Goal: Transaction & Acquisition: Purchase product/service

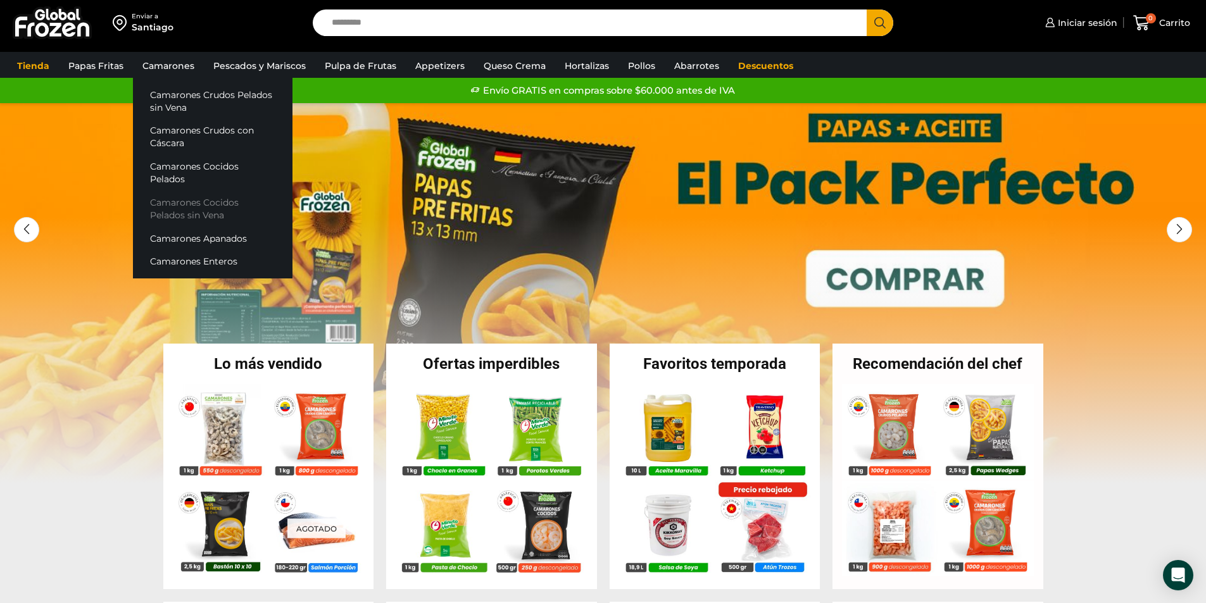
click at [190, 190] on link "Camarones Cocidos Pelados sin Vena" at bounding box center [212, 208] width 159 height 36
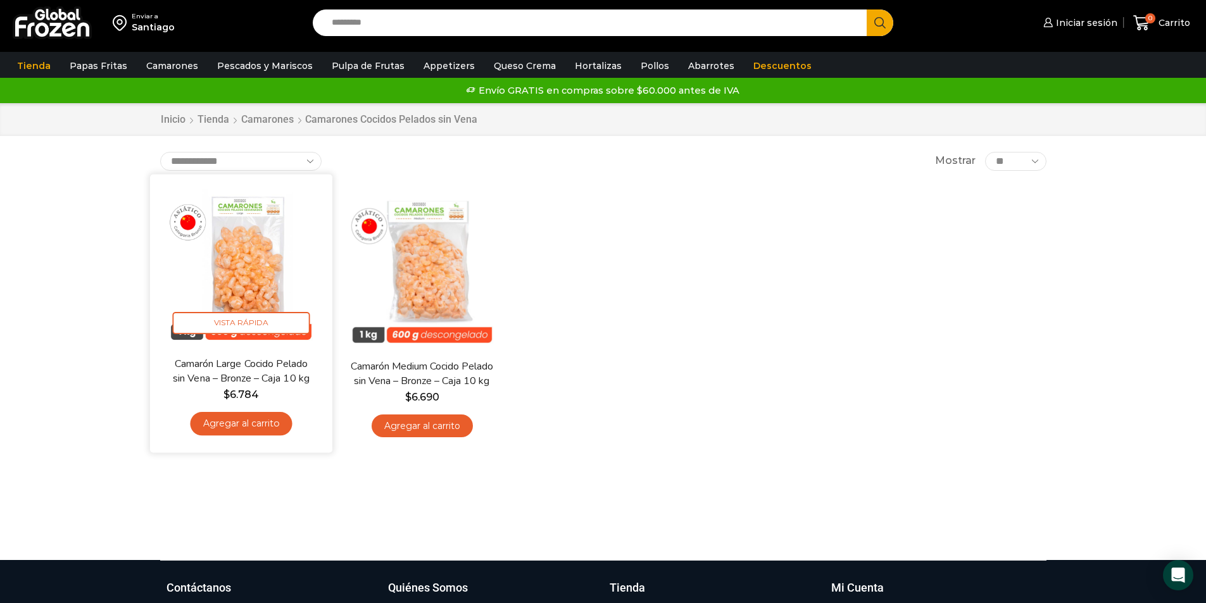
click at [229, 419] on link "Agregar al carrito" at bounding box center [241, 423] width 102 height 23
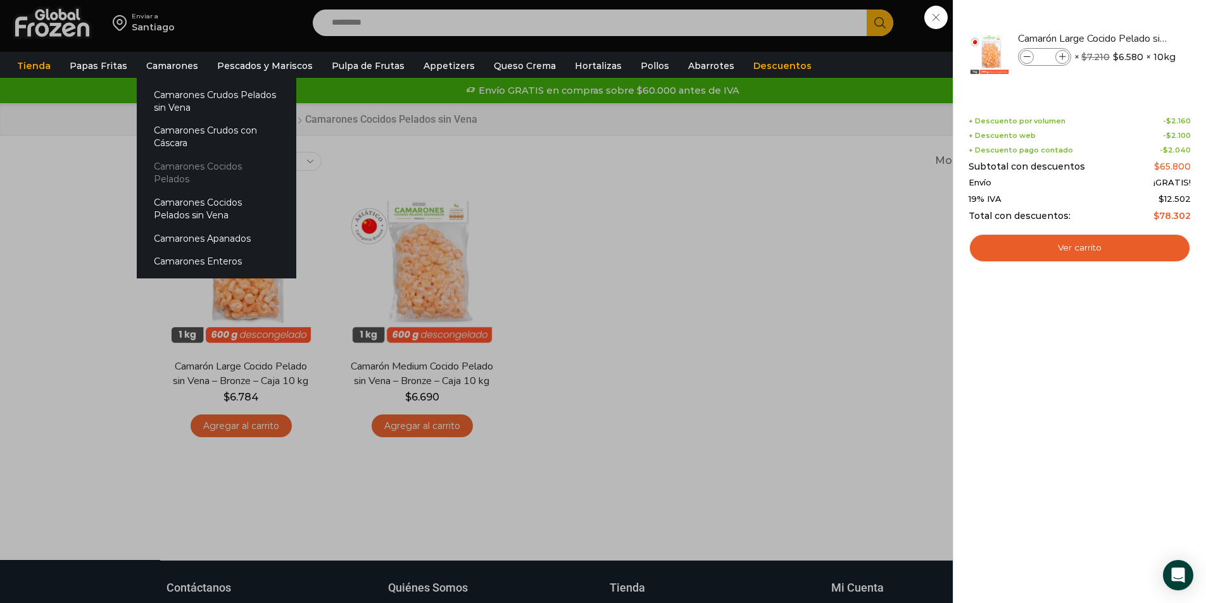
click at [187, 171] on link "Camarones Cocidos Pelados" at bounding box center [216, 173] width 159 height 36
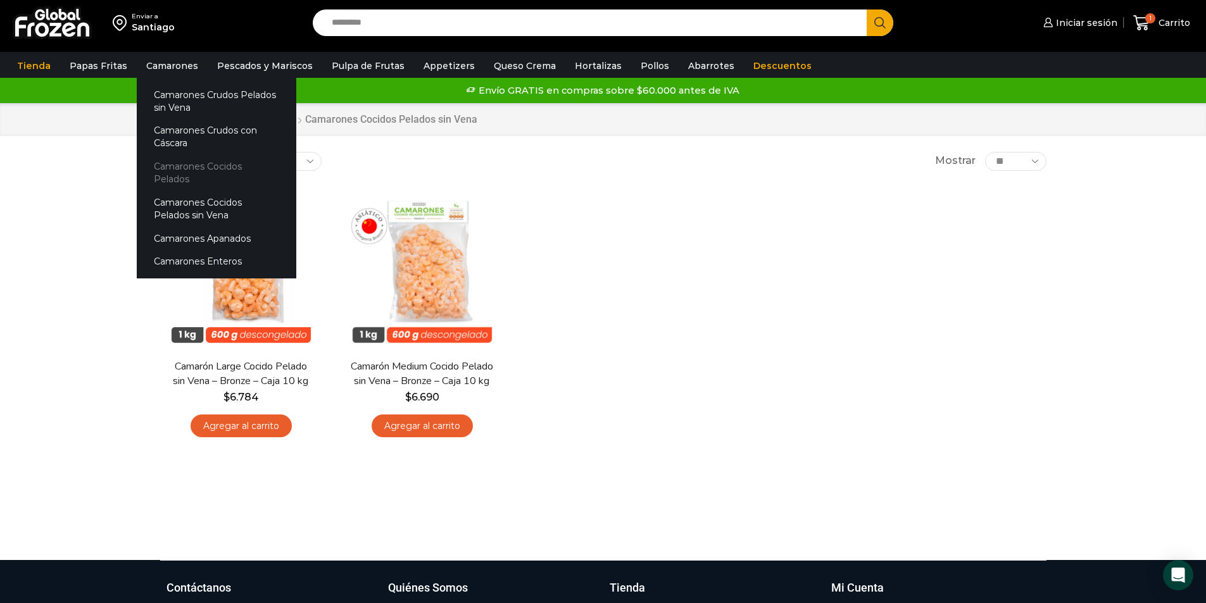
click at [191, 162] on link "Camarones Cocidos Pelados" at bounding box center [216, 173] width 159 height 36
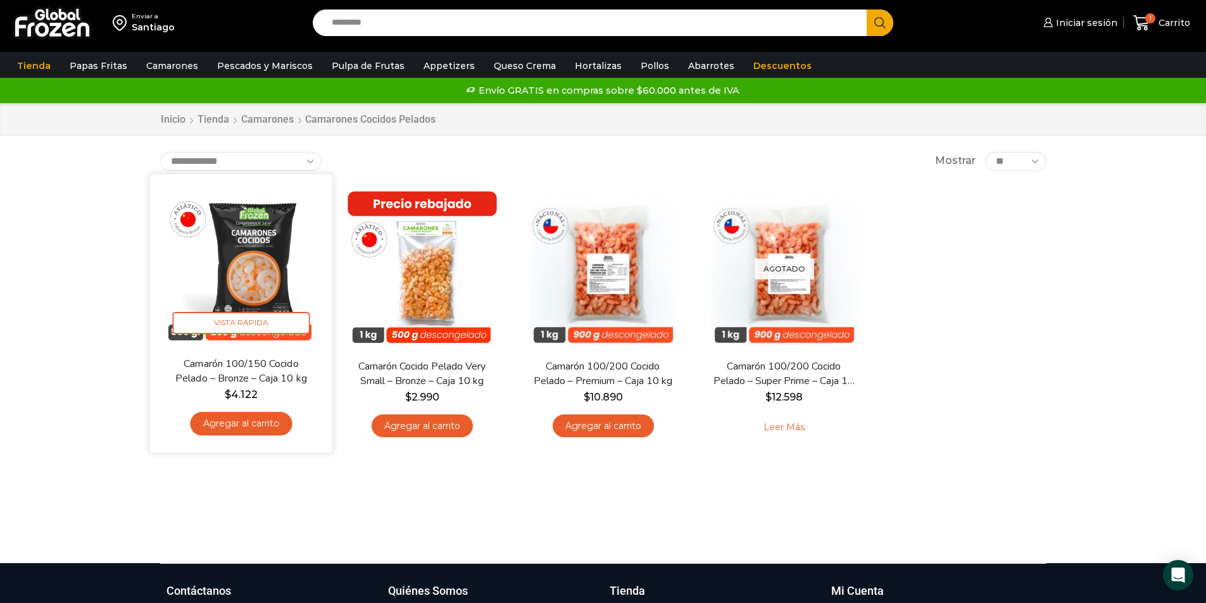
click at [225, 425] on link "Agregar al carrito" at bounding box center [241, 423] width 102 height 23
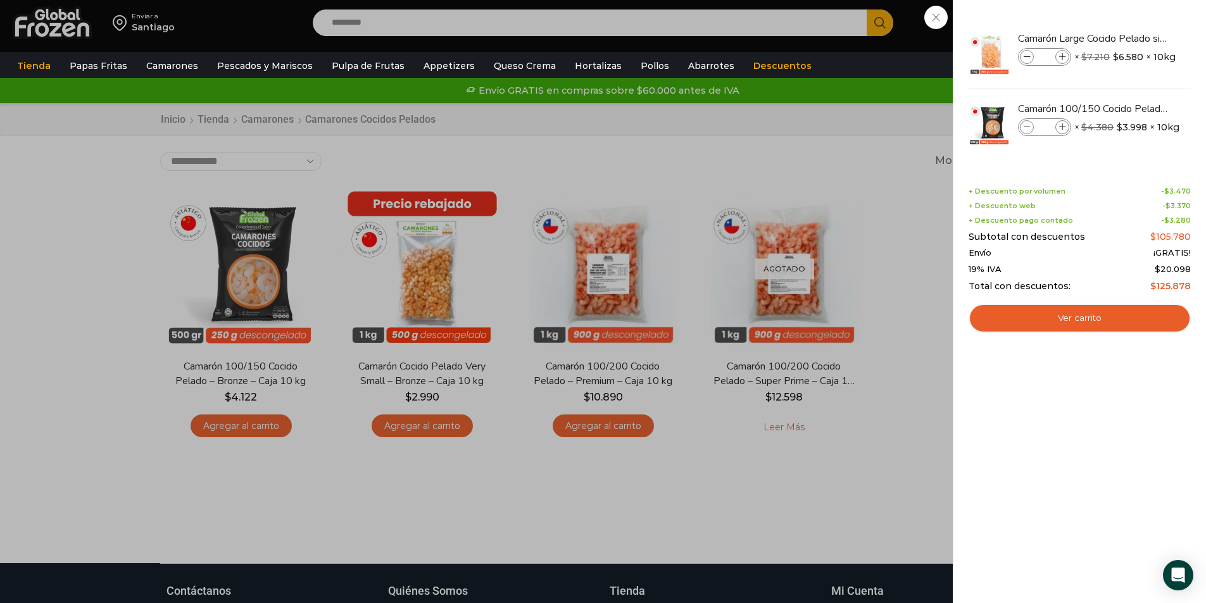
click at [1130, 38] on div "2 Carrito 2 2 Shopping Cart *" at bounding box center [1161, 23] width 63 height 30
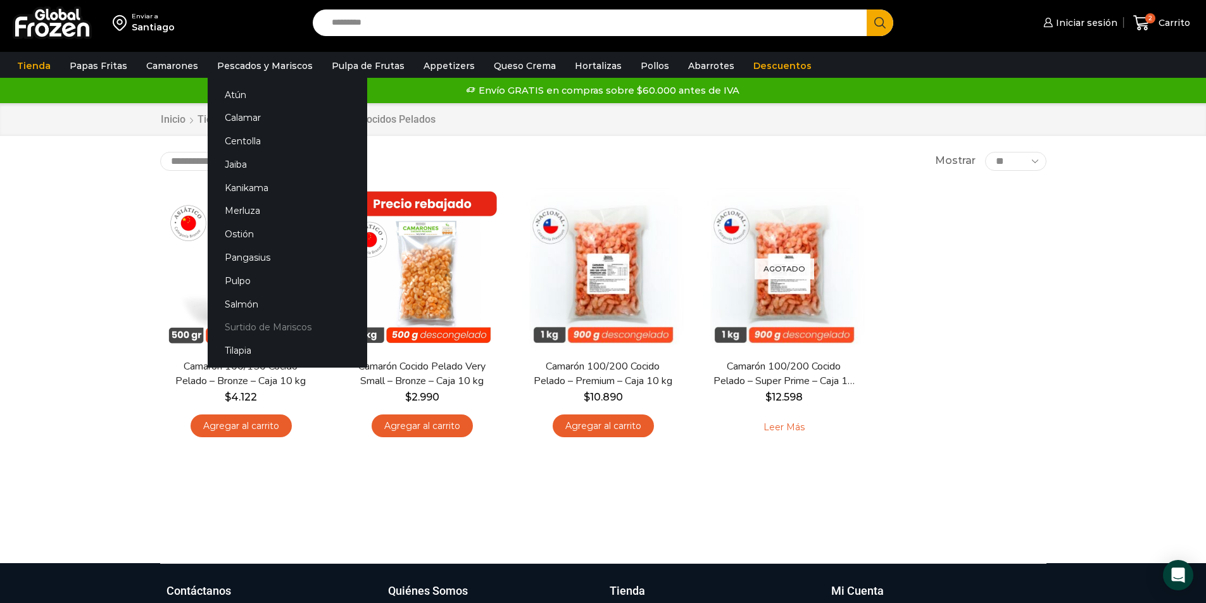
click at [276, 328] on link "Surtido de Mariscos" at bounding box center [287, 327] width 159 height 23
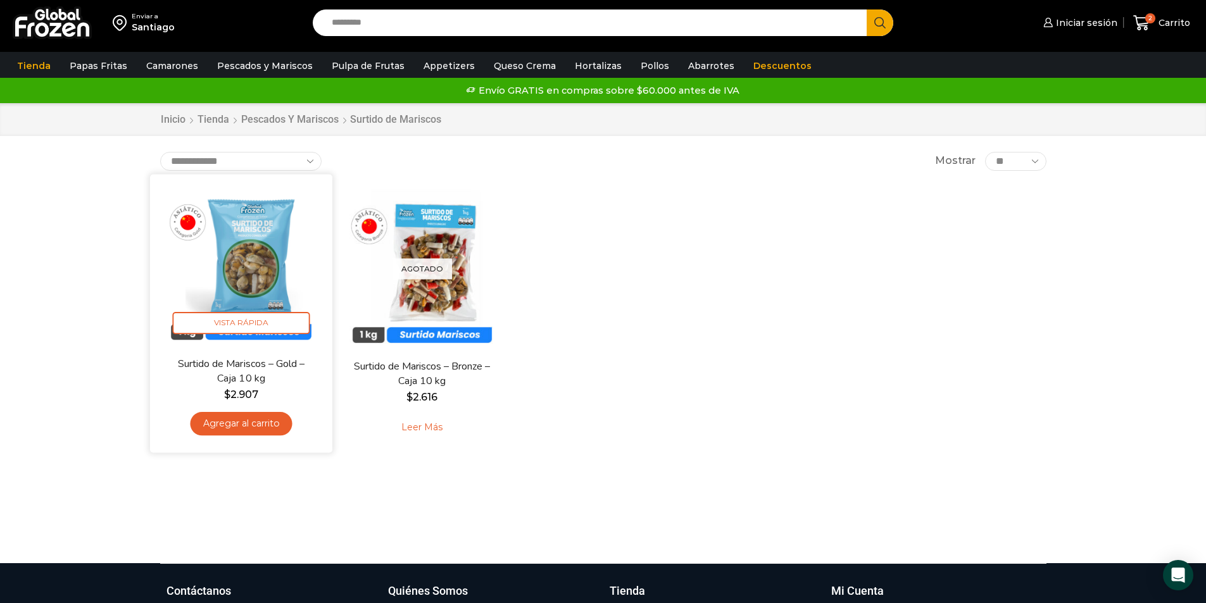
click at [249, 427] on link "Agregar al carrito" at bounding box center [241, 423] width 102 height 23
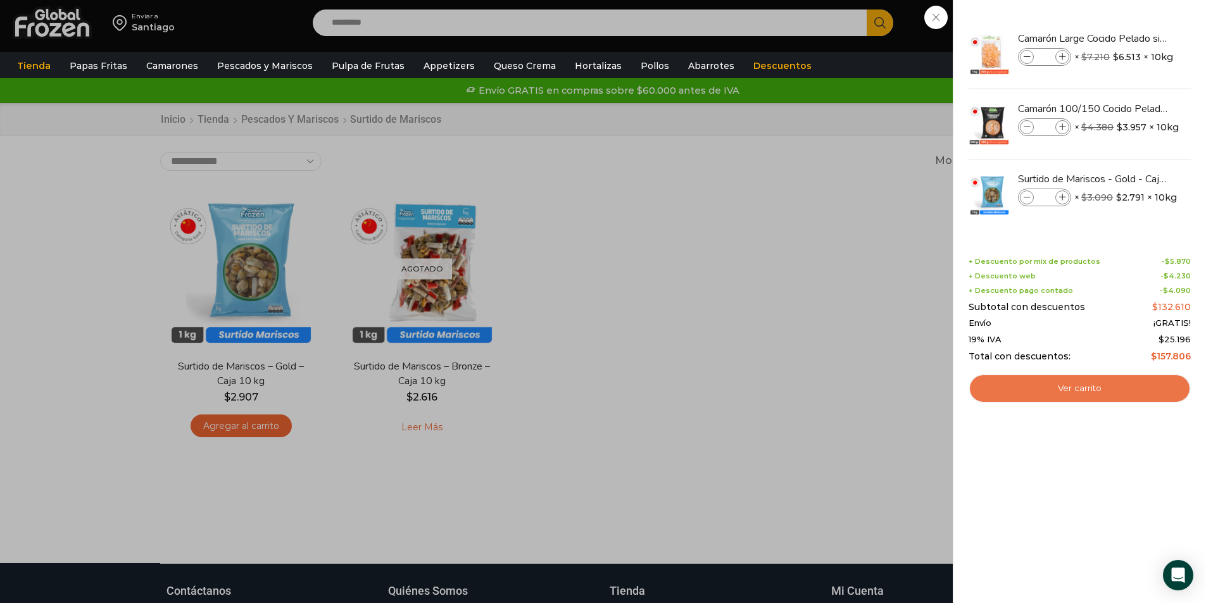
click at [1081, 397] on link "Ver carrito" at bounding box center [1079, 388] width 222 height 29
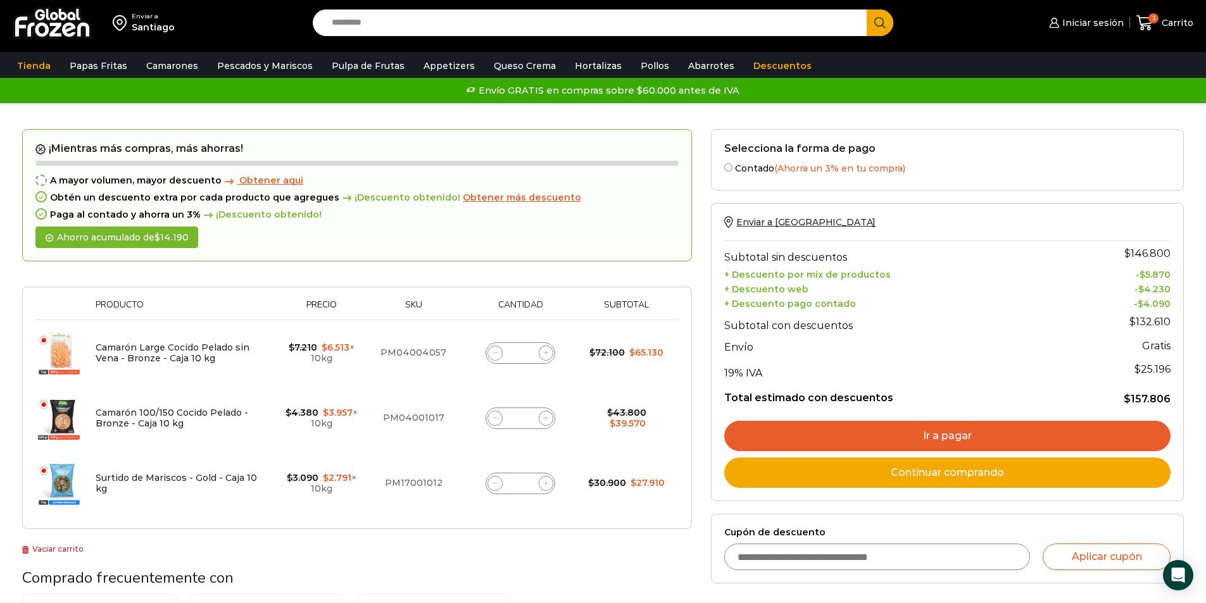
click at [504, 194] on span "Obtener más descuento" at bounding box center [522, 197] width 118 height 11
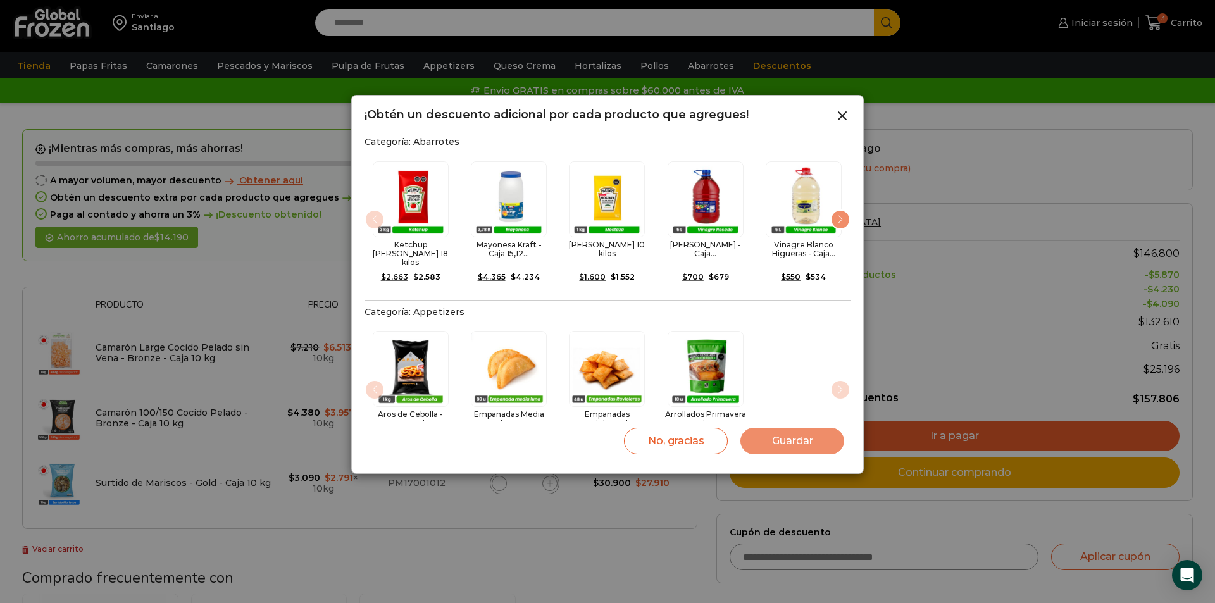
click at [837, 219] on div "Next slide" at bounding box center [840, 219] width 20 height 20
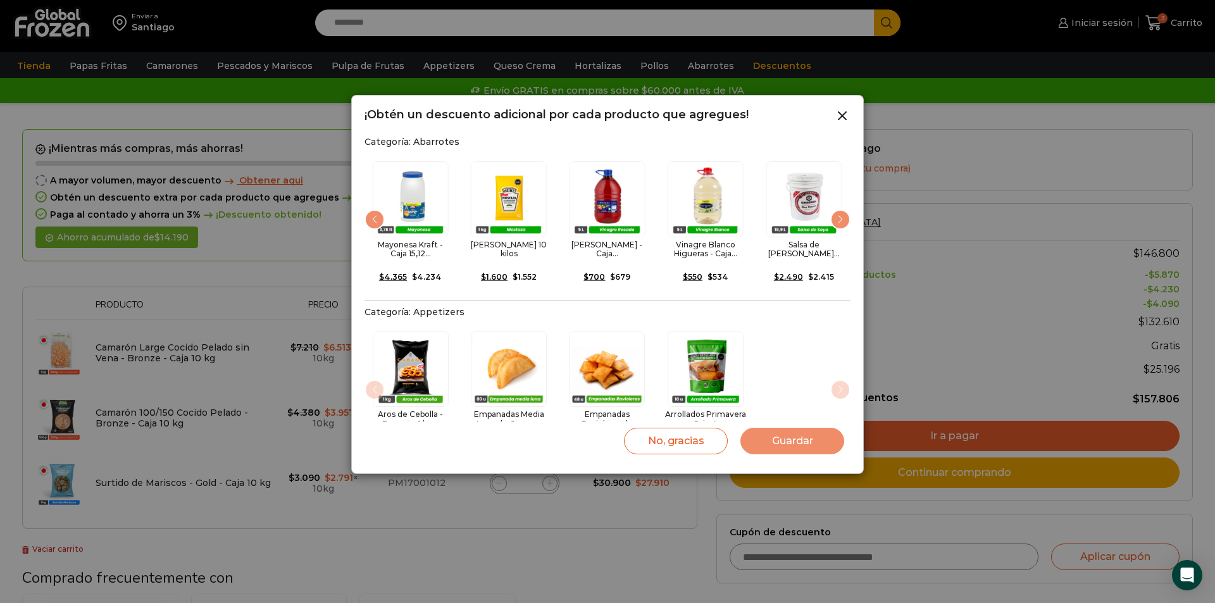
click at [837, 219] on div "Next slide" at bounding box center [840, 219] width 20 height 20
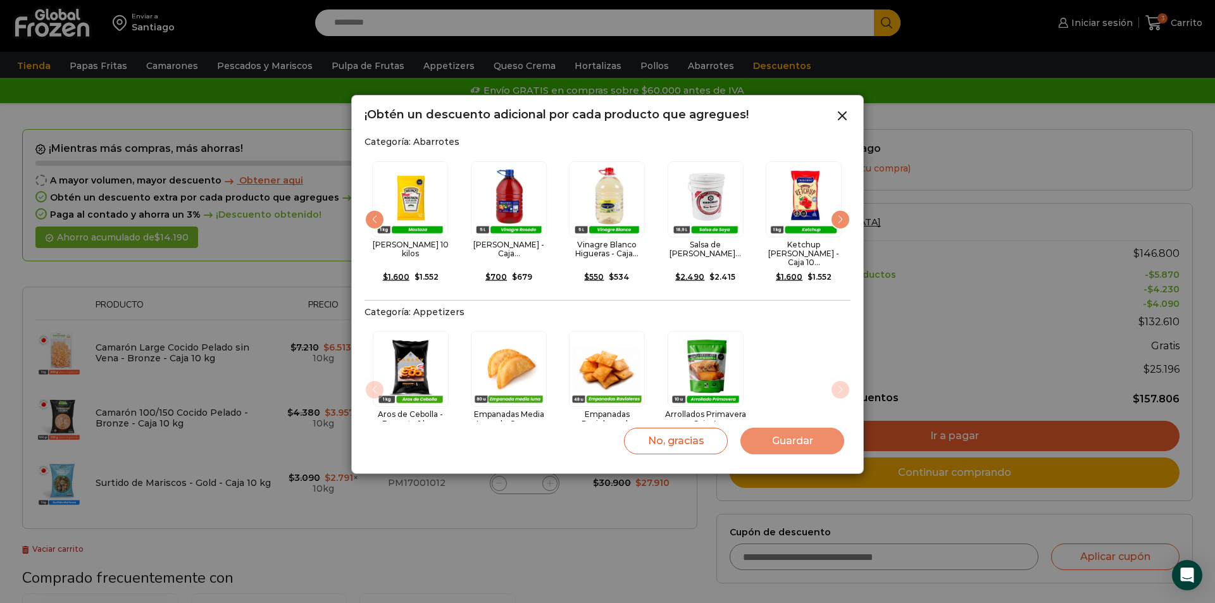
click at [837, 219] on div "Next slide" at bounding box center [840, 219] width 20 height 20
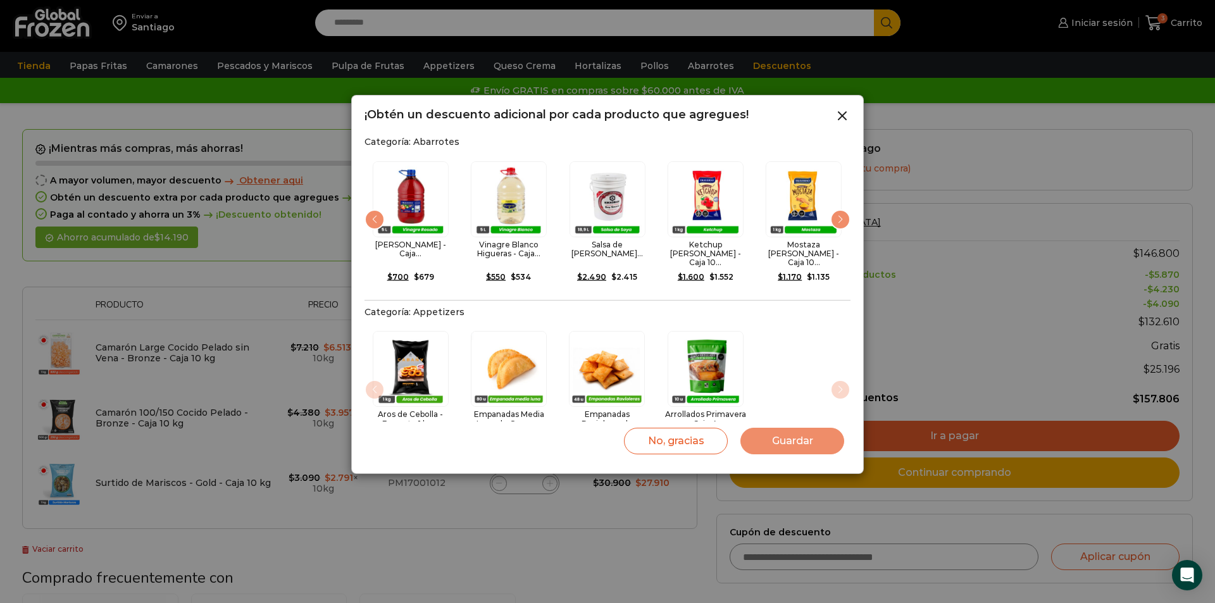
click at [837, 219] on div "Next slide" at bounding box center [840, 219] width 20 height 20
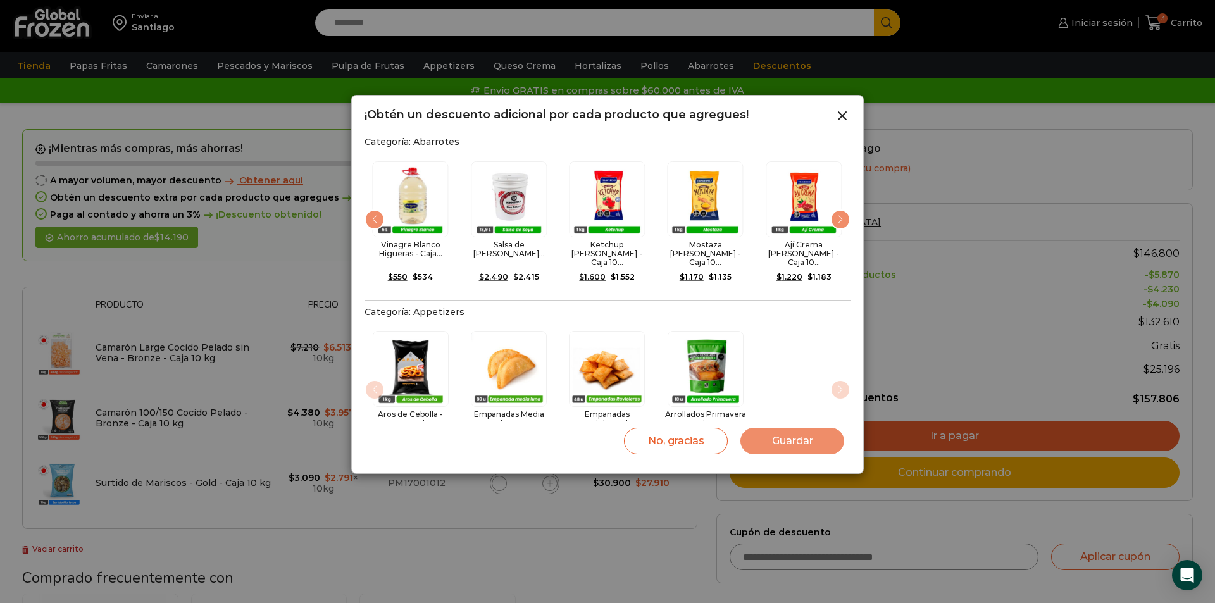
click at [837, 219] on div "Next slide" at bounding box center [840, 219] width 20 height 20
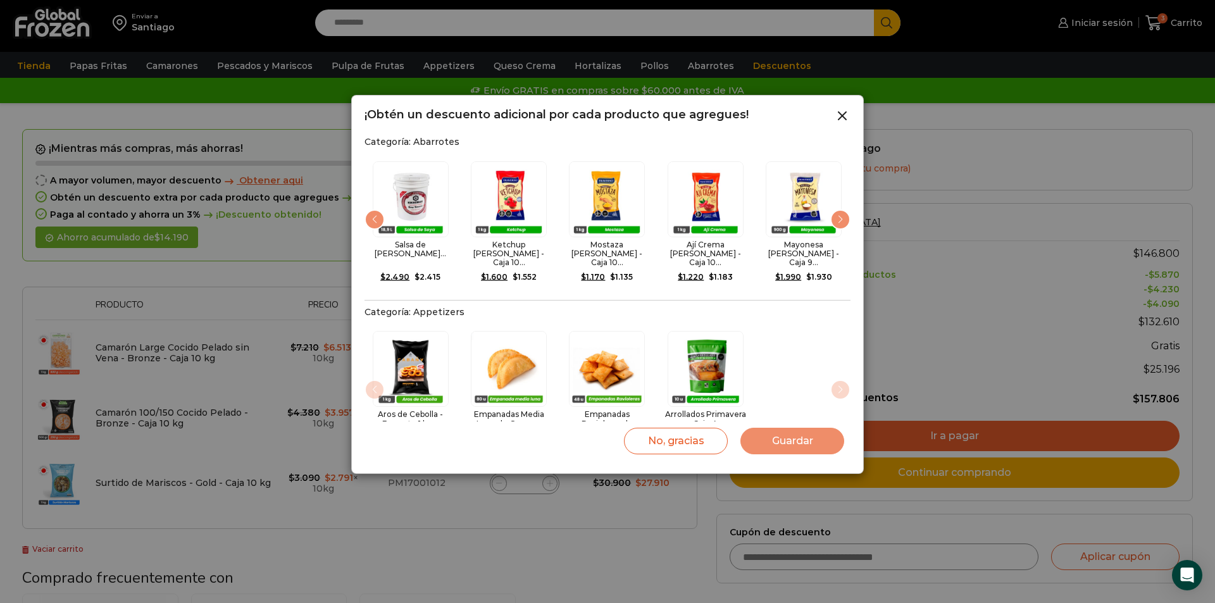
click at [837, 219] on div "Next slide" at bounding box center [840, 219] width 20 height 20
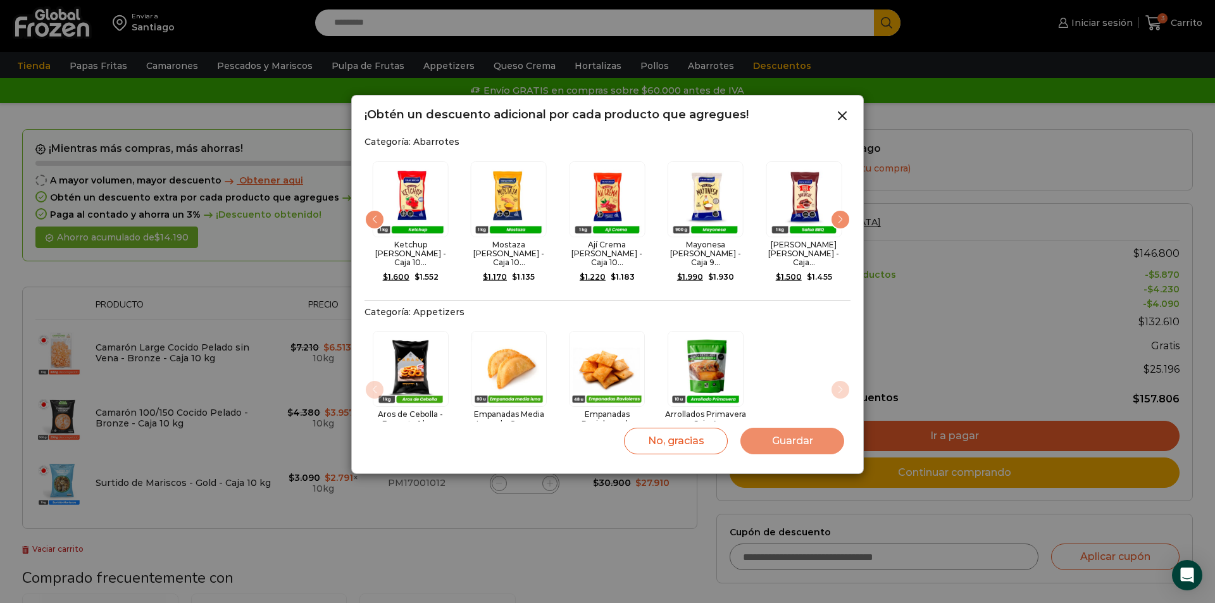
click at [837, 219] on div "Next slide" at bounding box center [840, 219] width 20 height 20
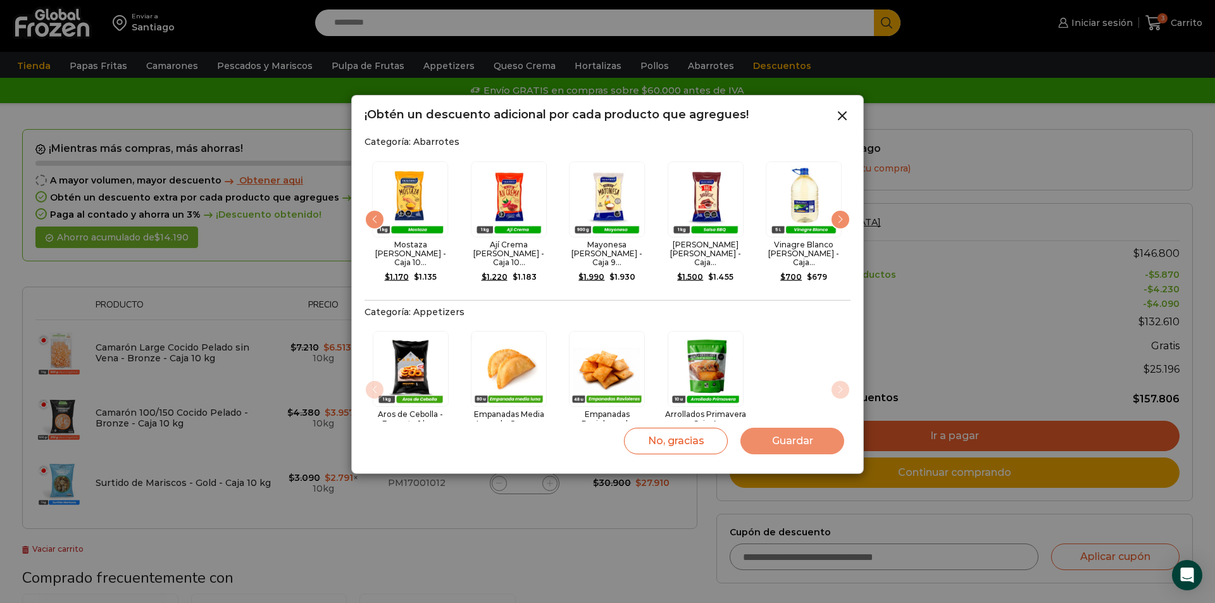
click at [837, 219] on div "Next slide" at bounding box center [840, 219] width 20 height 20
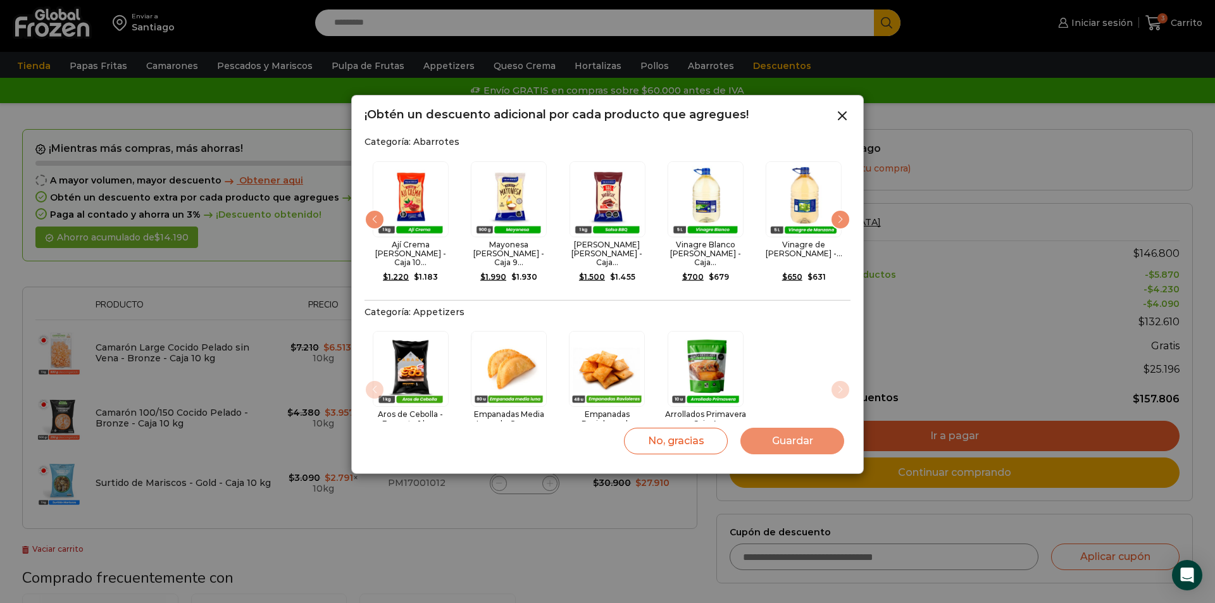
click at [837, 219] on div "Next slide" at bounding box center [840, 219] width 20 height 20
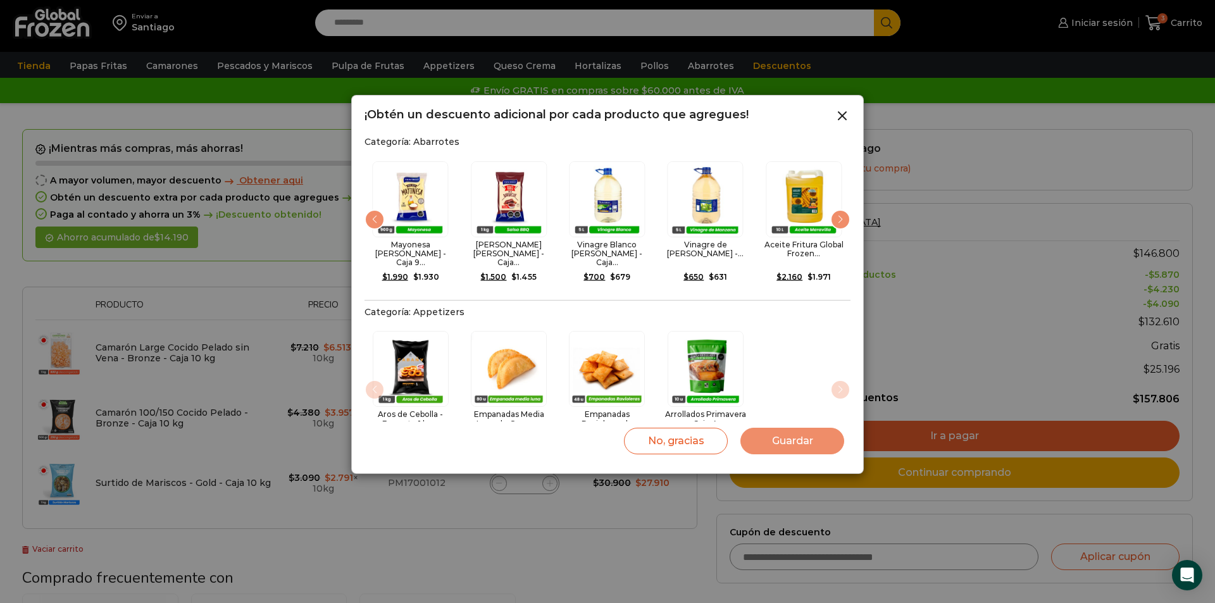
click at [837, 219] on div "Next slide" at bounding box center [840, 219] width 20 height 20
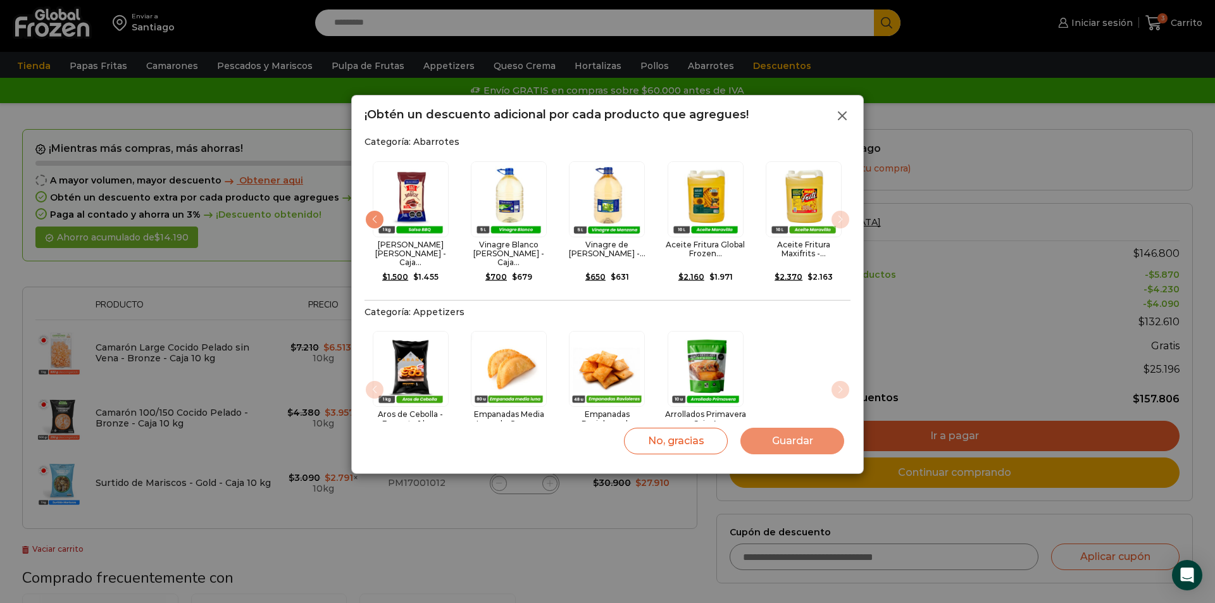
click at [842, 121] on icon at bounding box center [842, 115] width 15 height 15
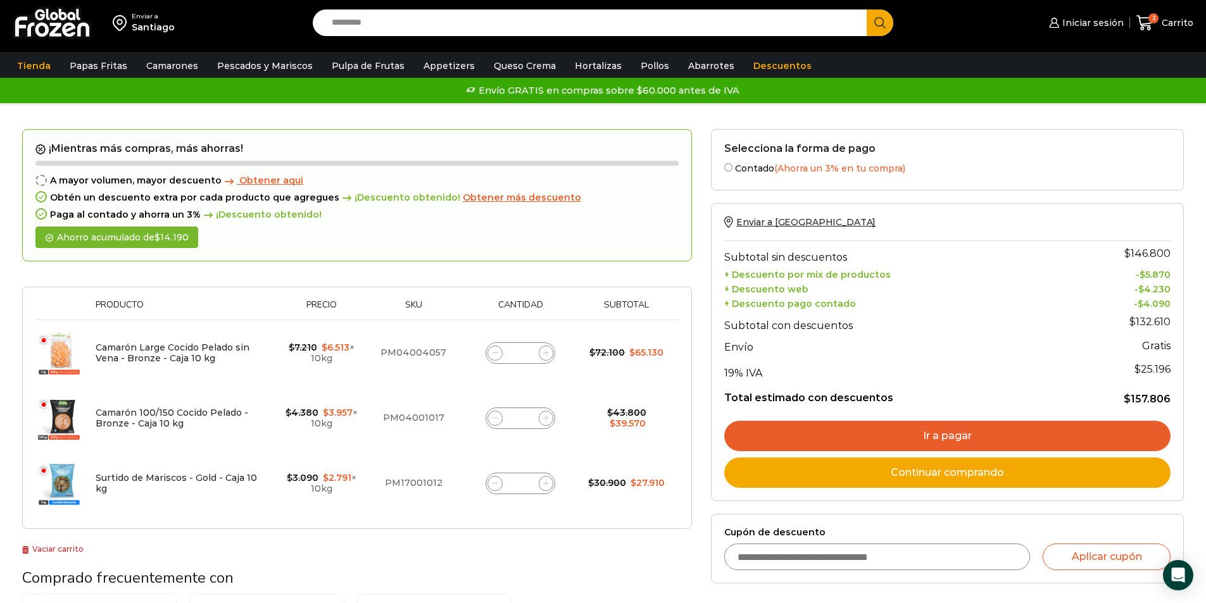
click at [975, 435] on link "Ir a pagar" at bounding box center [947, 436] width 446 height 30
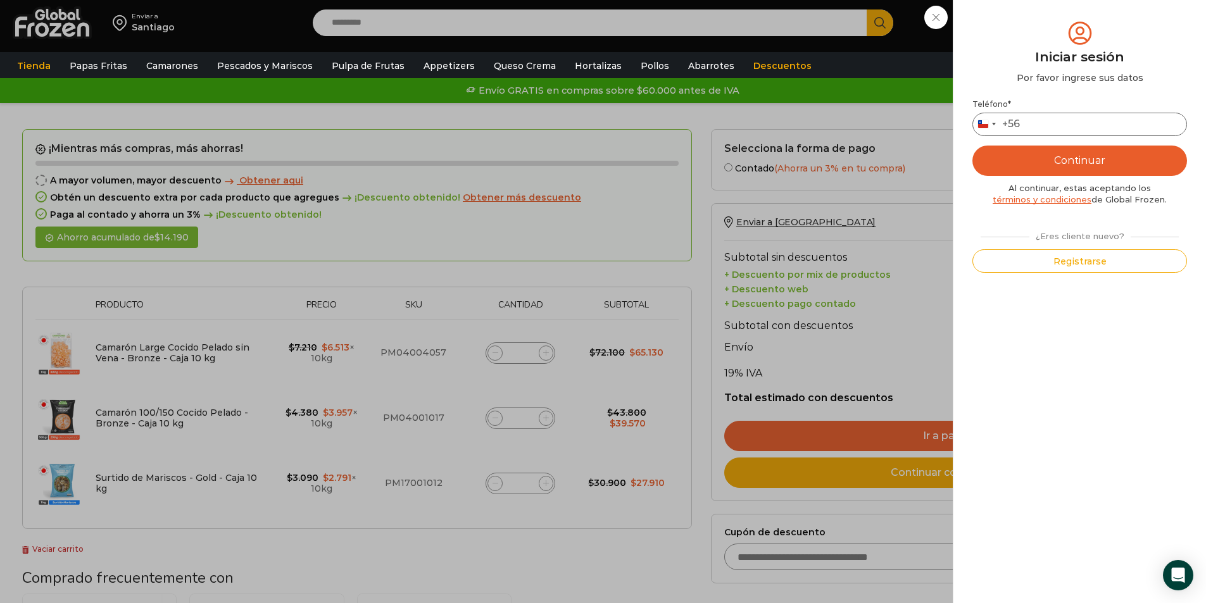
click at [1045, 130] on input "Teléfono *" at bounding box center [1079, 124] width 215 height 23
type input "*********"
click at [1066, 171] on button "Continuar" at bounding box center [1079, 161] width 215 height 30
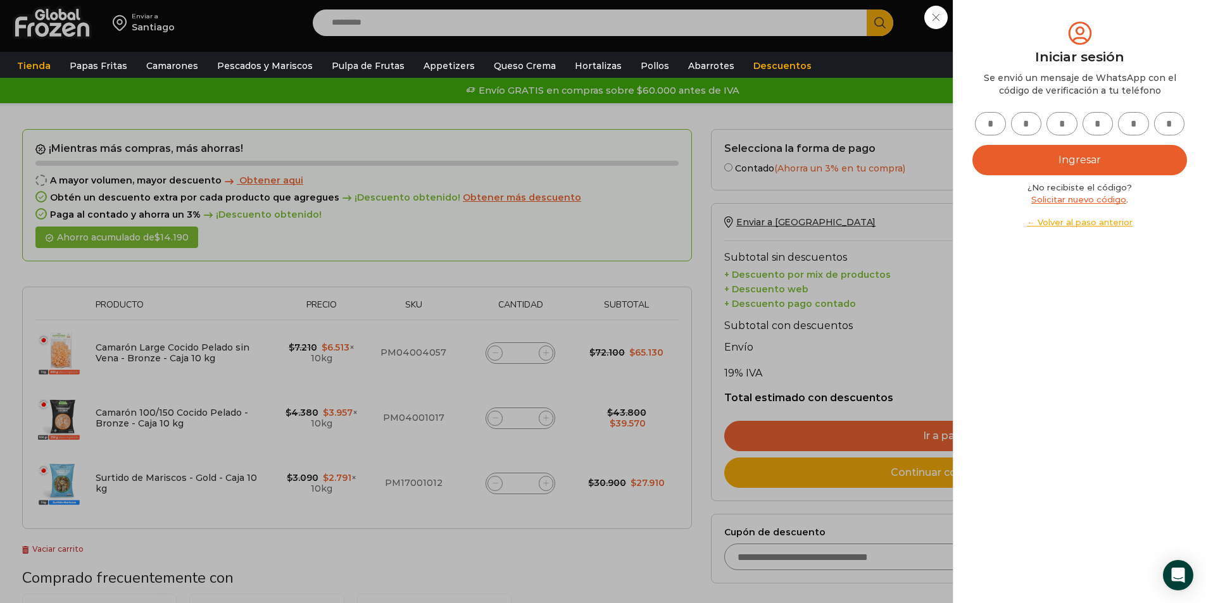
click at [999, 123] on input "text" at bounding box center [990, 123] width 31 height 23
type input "*"
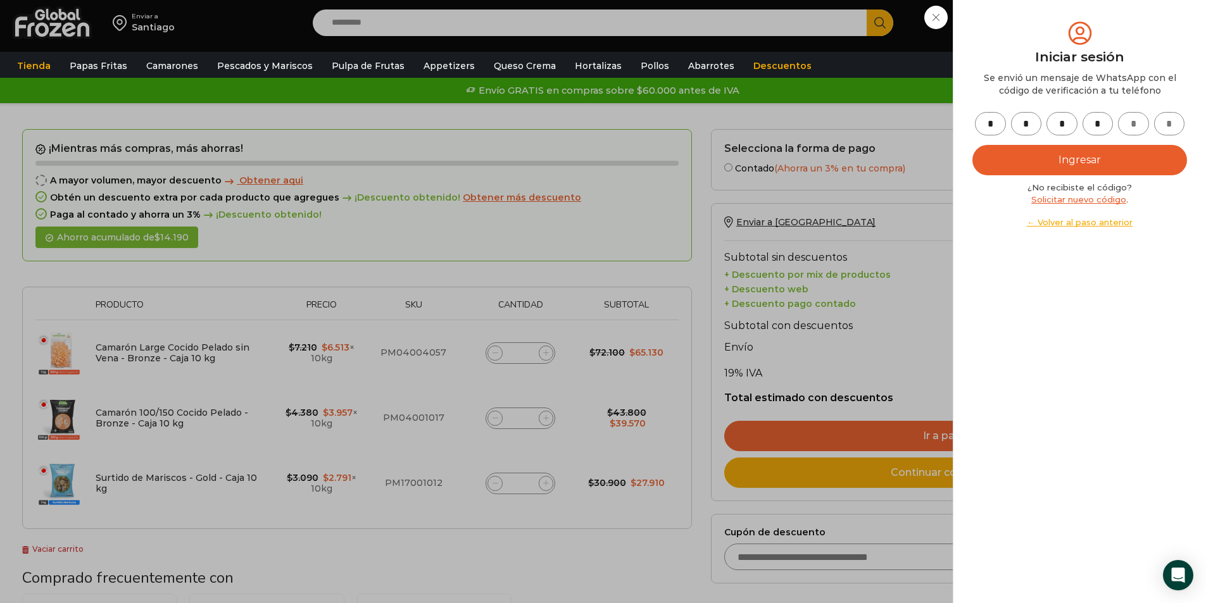
type input "*"
click at [1038, 159] on button "Ingresar" at bounding box center [1079, 160] width 215 height 30
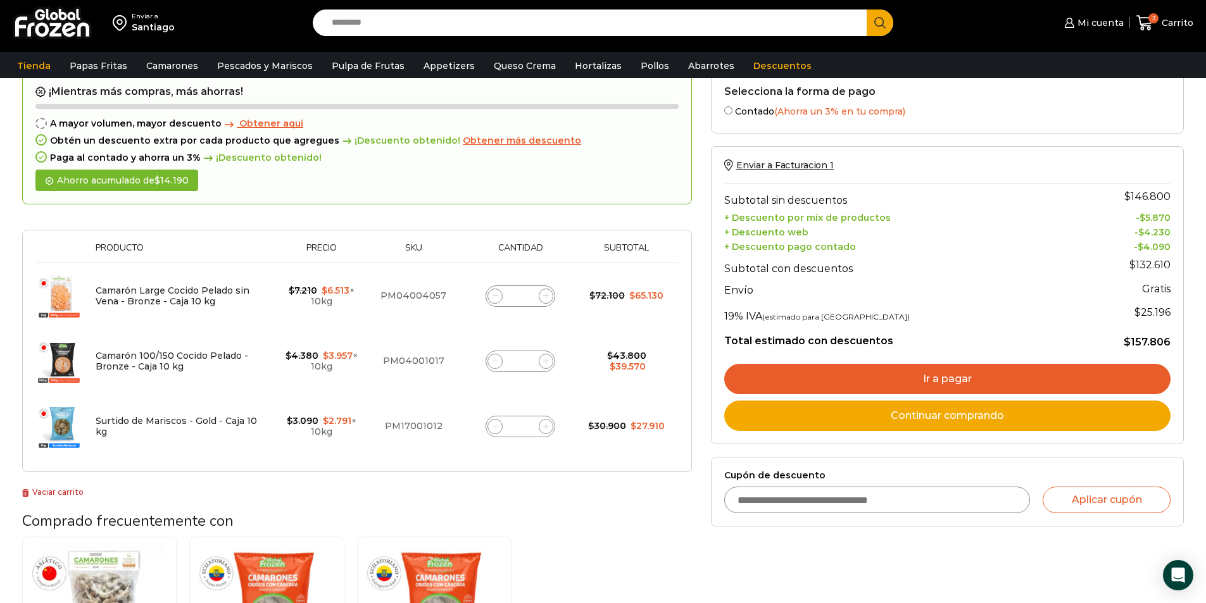
click at [932, 378] on link "Ir a pagar" at bounding box center [947, 379] width 446 height 30
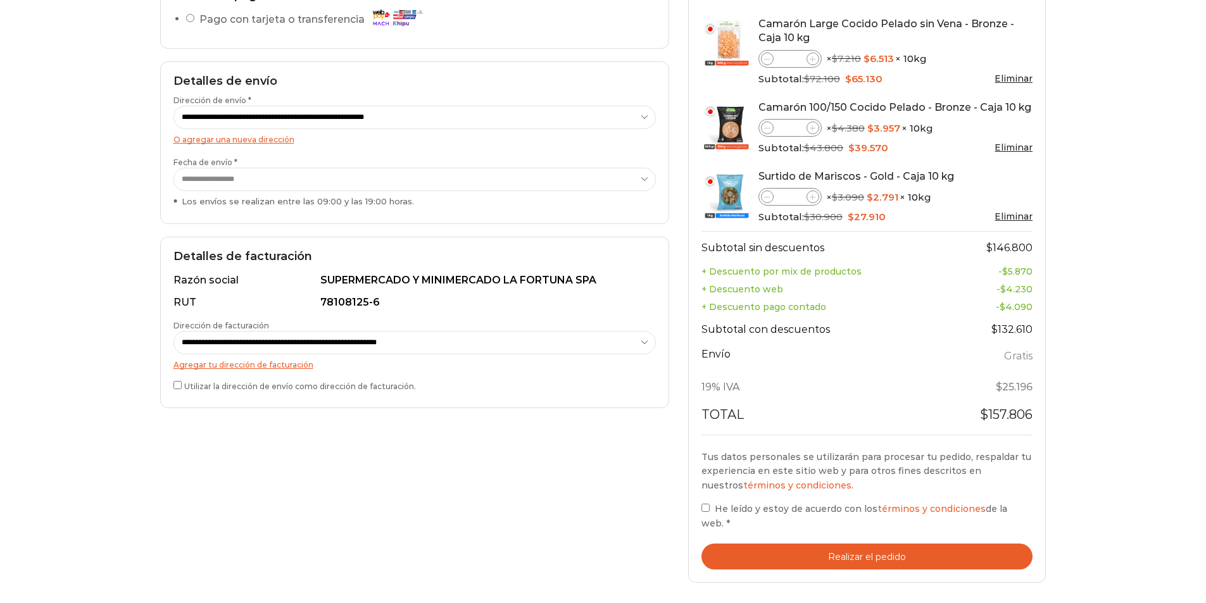
scroll to position [236, 0]
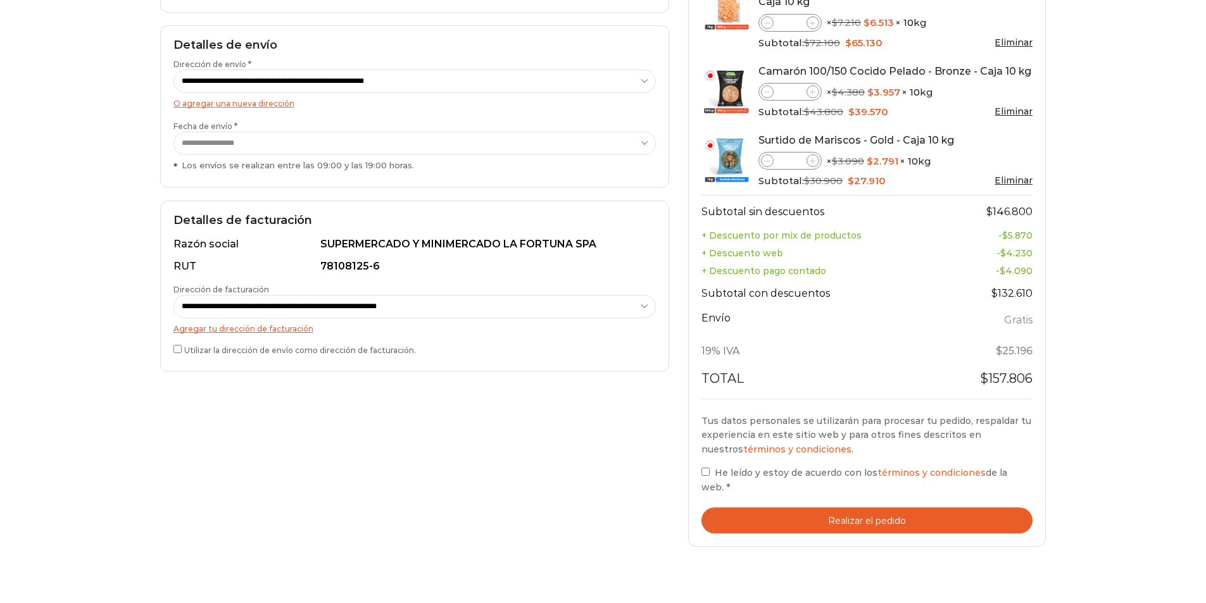
click at [869, 508] on button "Realizar el pedido" at bounding box center [867, 521] width 332 height 26
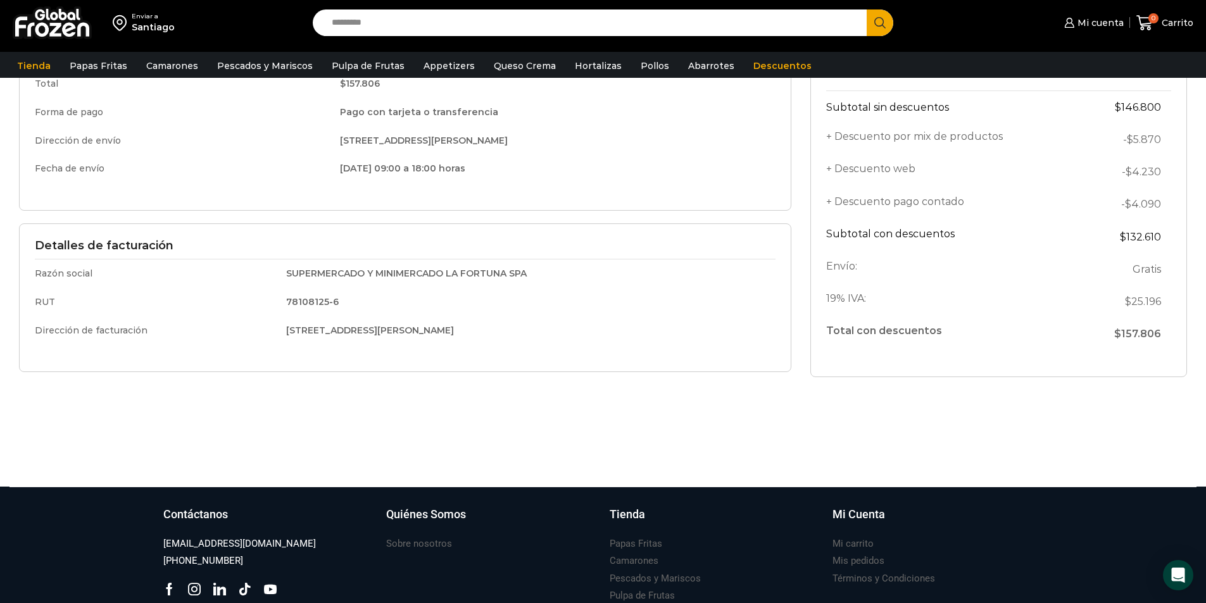
scroll to position [316, 0]
